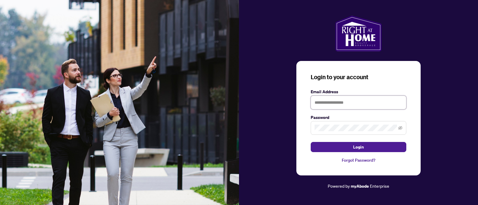
click at [359, 102] on input "text" at bounding box center [358, 103] width 96 height 14
type input "**********"
click at [310, 142] on button "Login" at bounding box center [358, 147] width 96 height 10
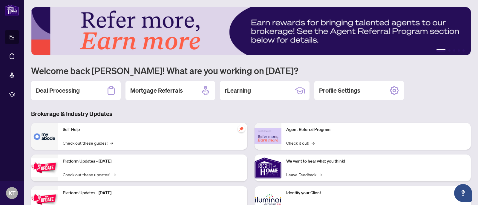
click at [90, 88] on div "Deal Processing" at bounding box center [76, 90] width 90 height 19
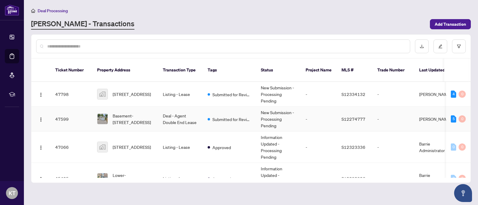
click at [188, 110] on td "Deal - Agent Double End Lease" at bounding box center [180, 119] width 45 height 25
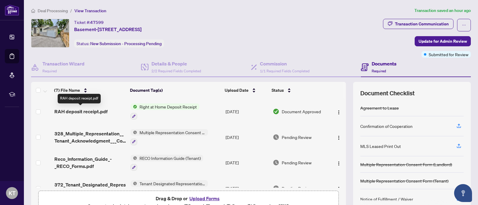
click at [89, 110] on span "RAH deposit receipt.pdf" at bounding box center [80, 111] width 53 height 7
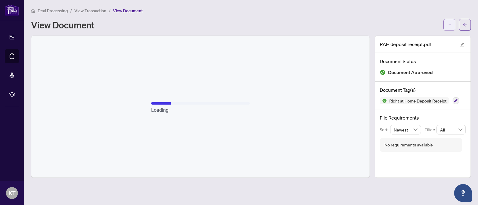
click at [444, 26] on button "button" at bounding box center [449, 25] width 12 height 12
click at [436, 39] on span "Download" at bounding box center [427, 37] width 45 height 7
